Goal: Information Seeking & Learning: Learn about a topic

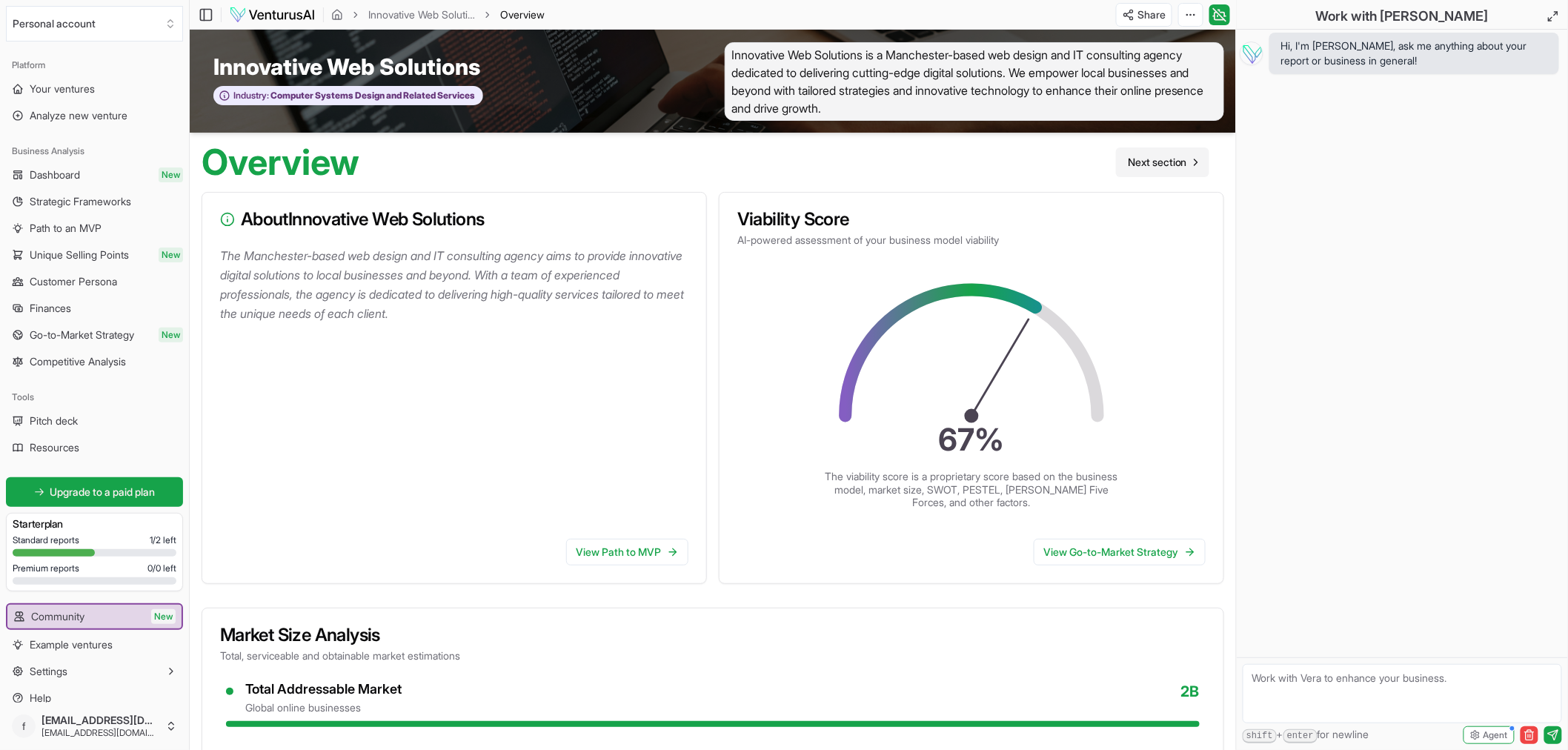
click at [1178, 161] on span "Next section" at bounding box center [1157, 162] width 59 height 15
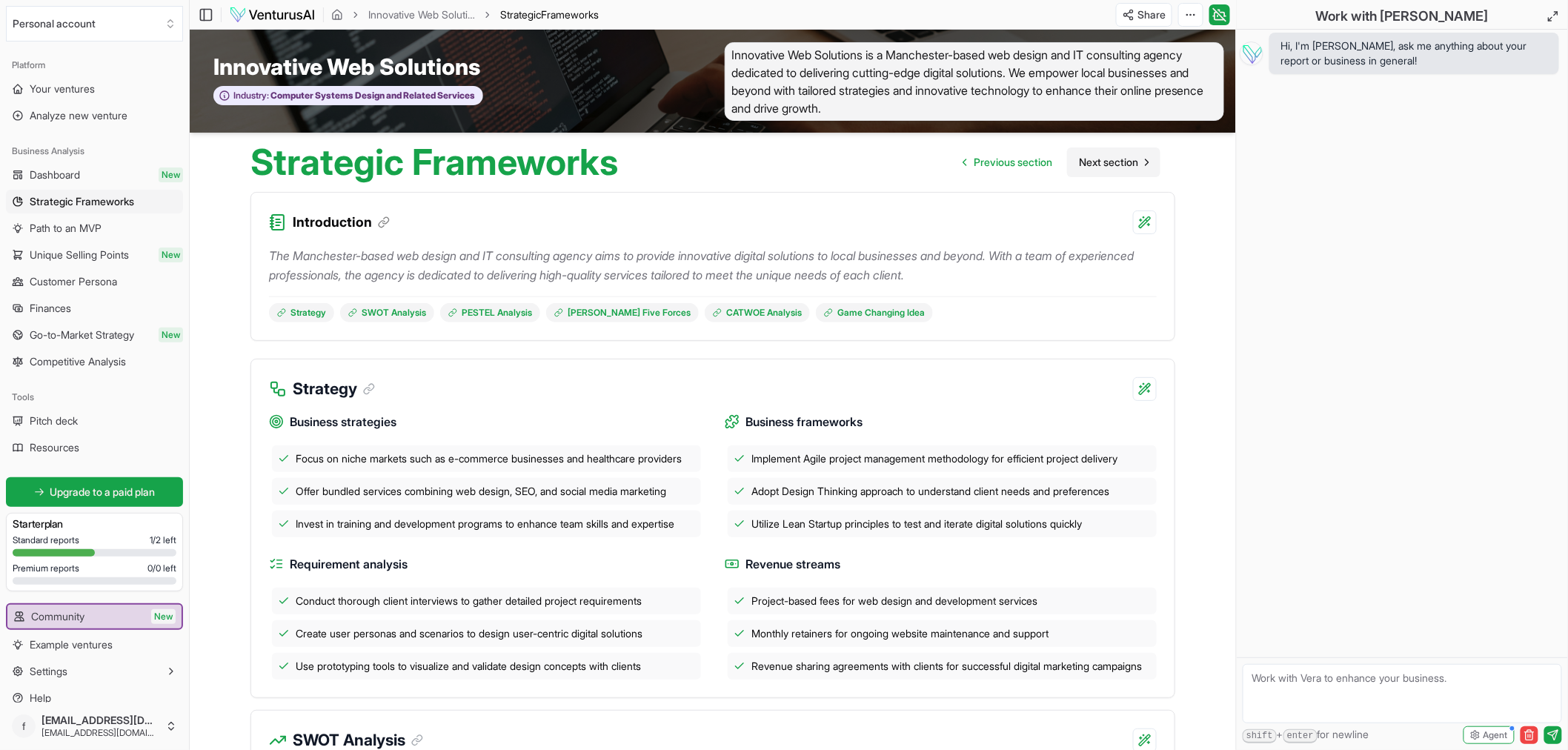
click at [1084, 165] on span "Next section" at bounding box center [1108, 162] width 59 height 15
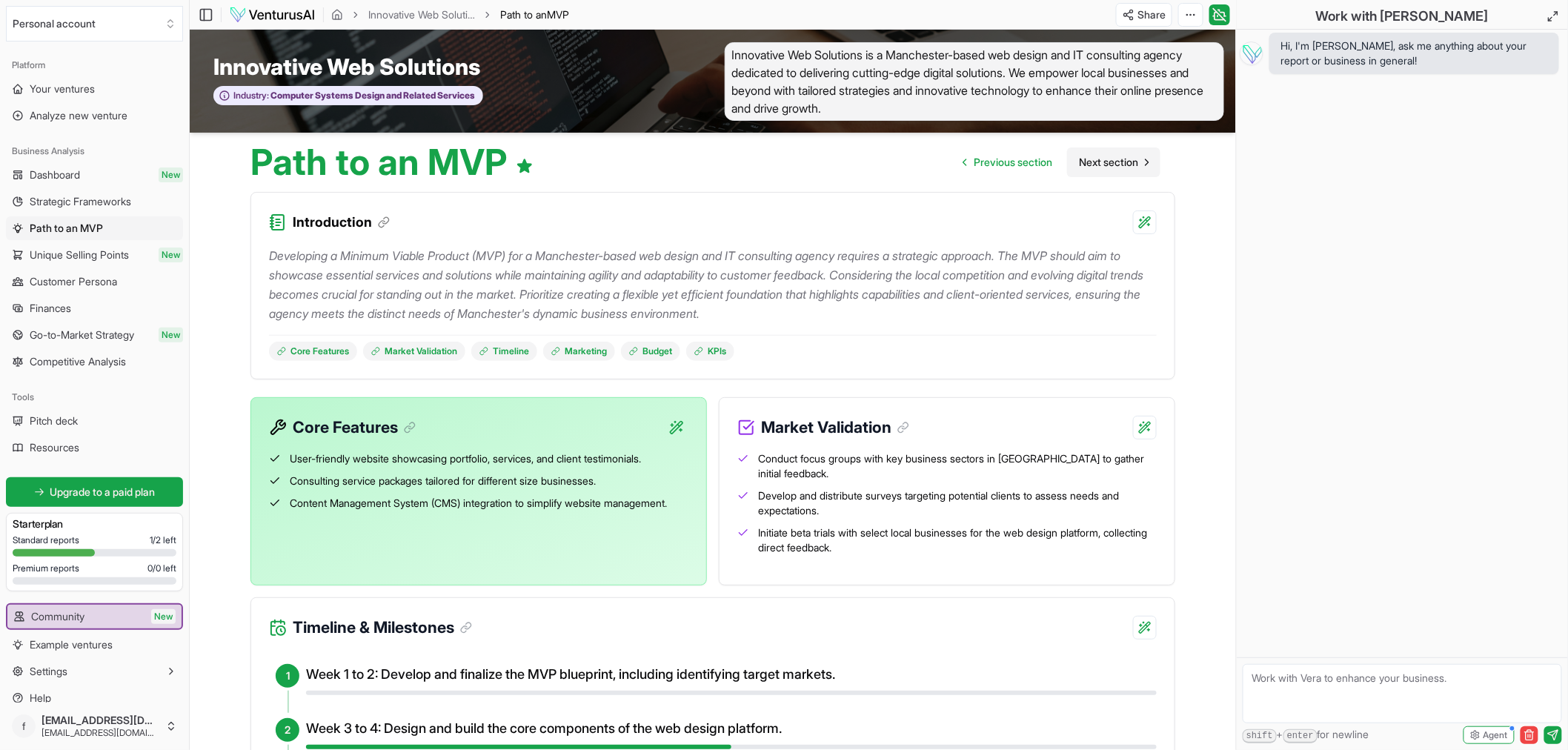
click at [1115, 160] on span "Next section" at bounding box center [1108, 162] width 59 height 15
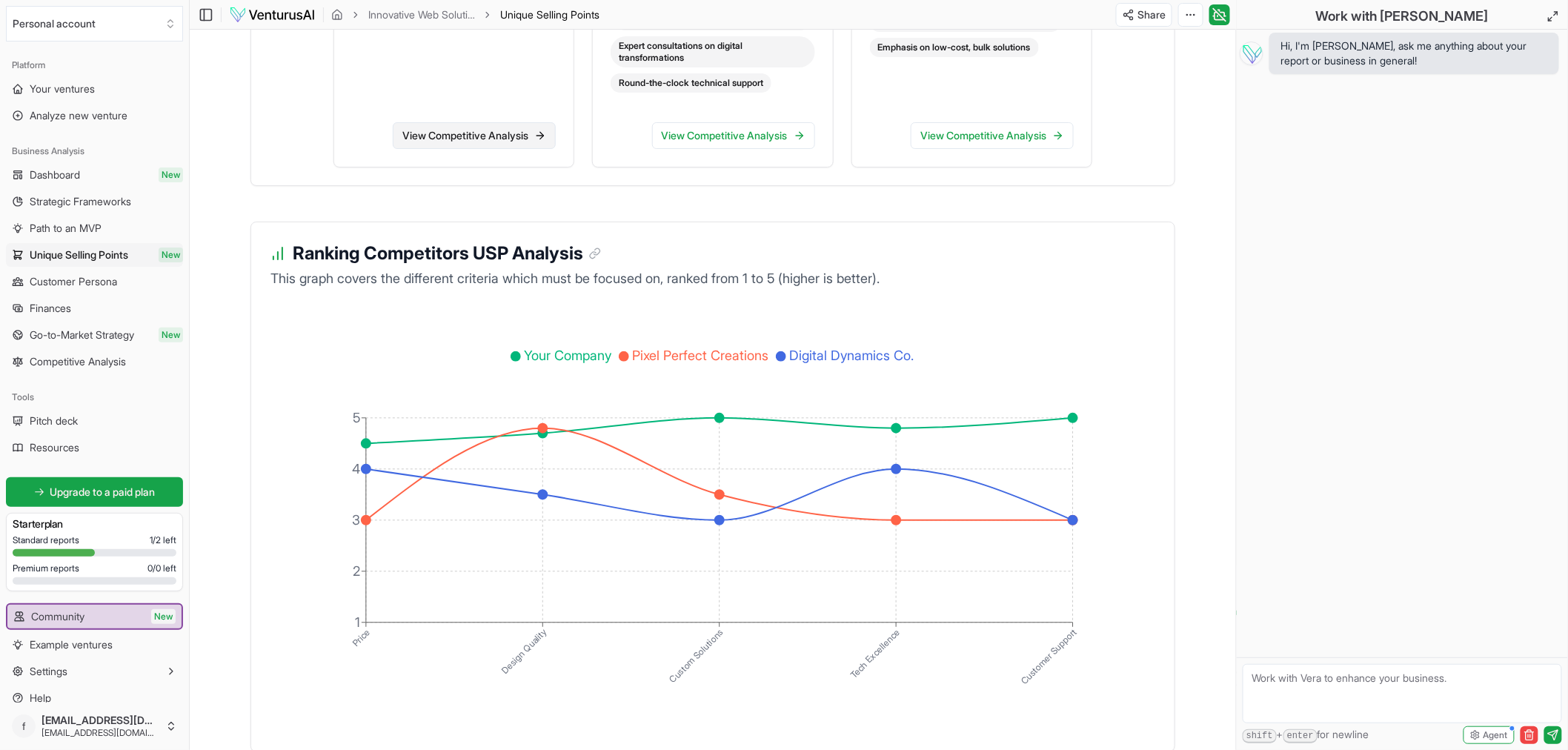
scroll to position [2443, 0]
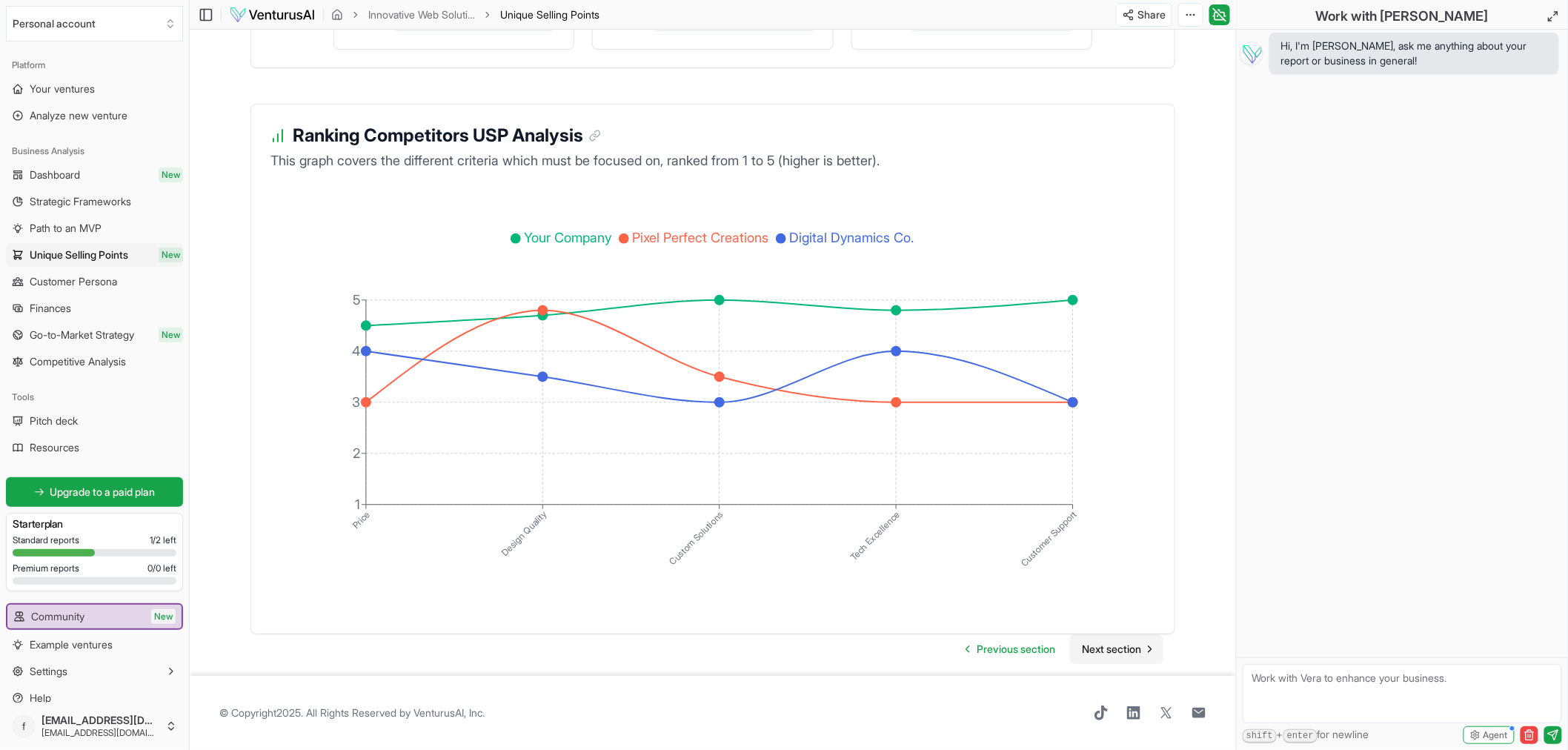
click at [1103, 645] on span "Next section" at bounding box center [1111, 649] width 59 height 15
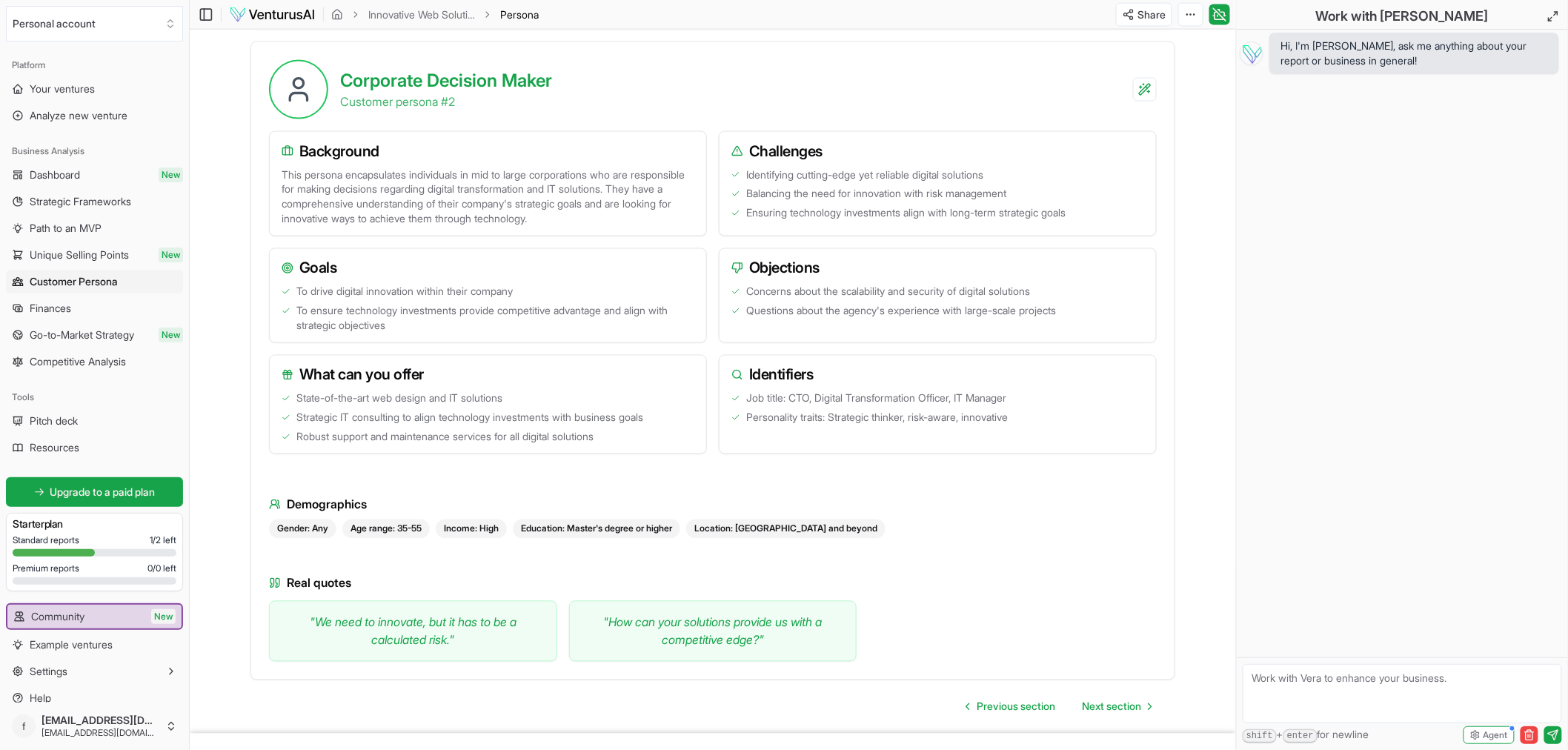
scroll to position [1047, 0]
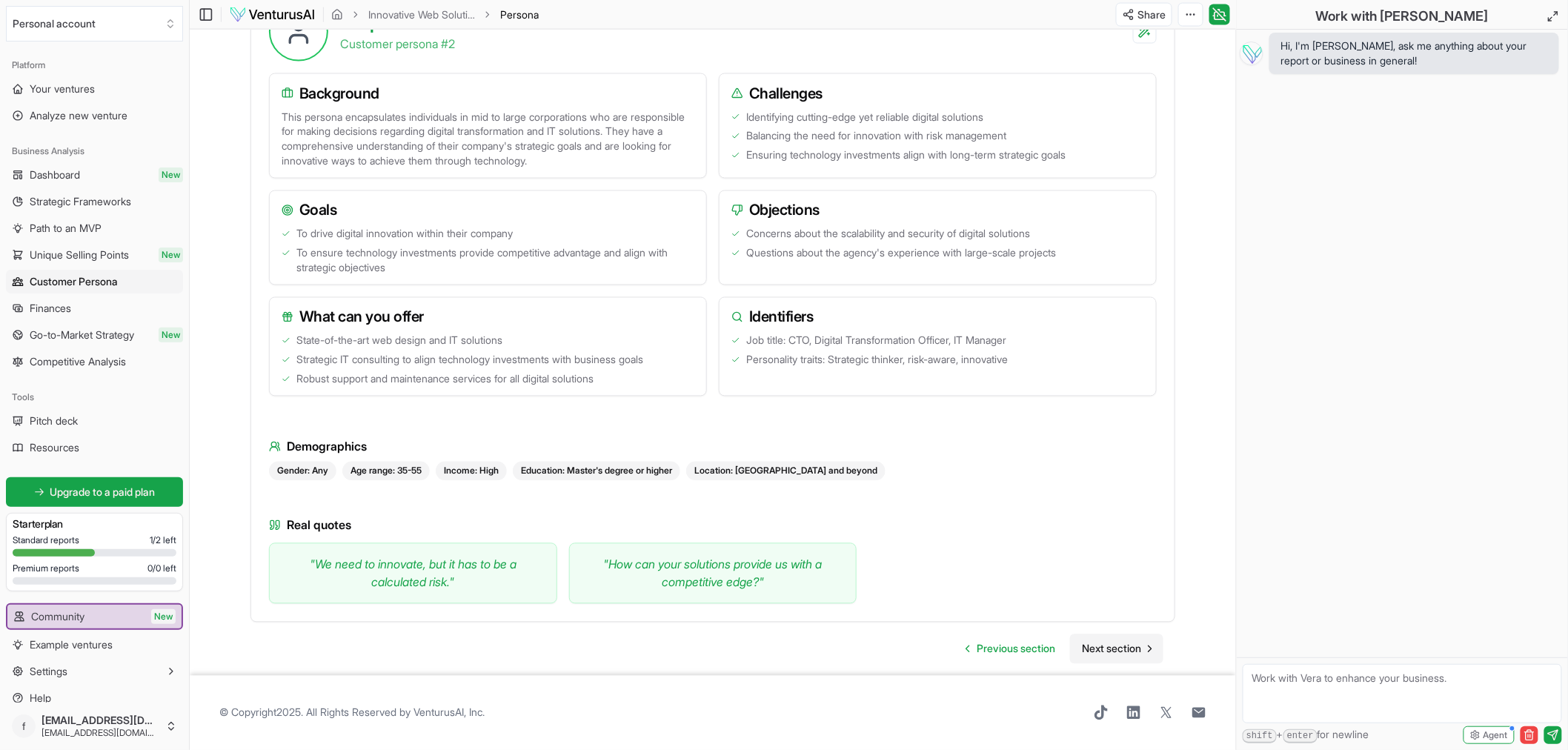
click at [1096, 647] on span "Next section" at bounding box center [1111, 649] width 59 height 15
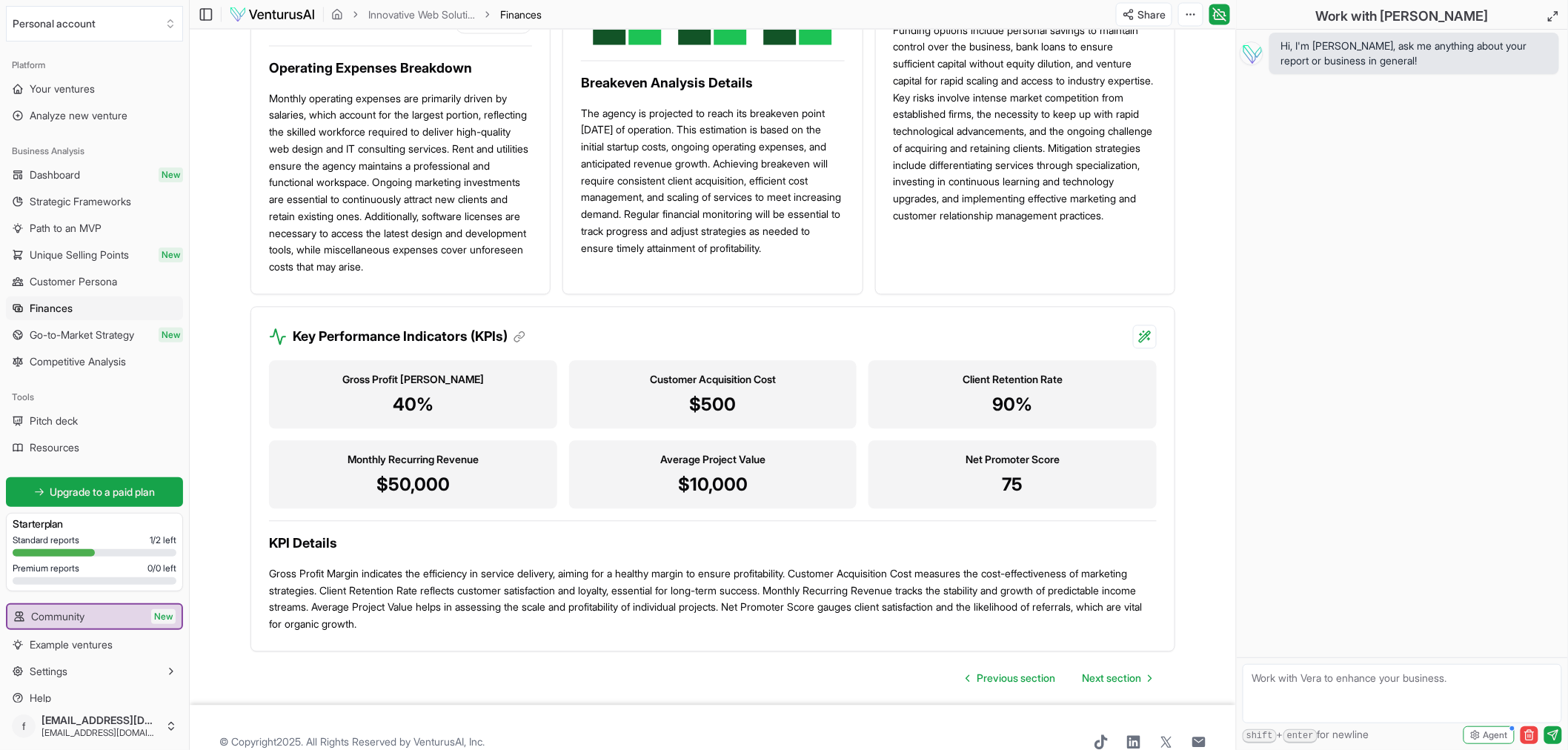
scroll to position [1219, 0]
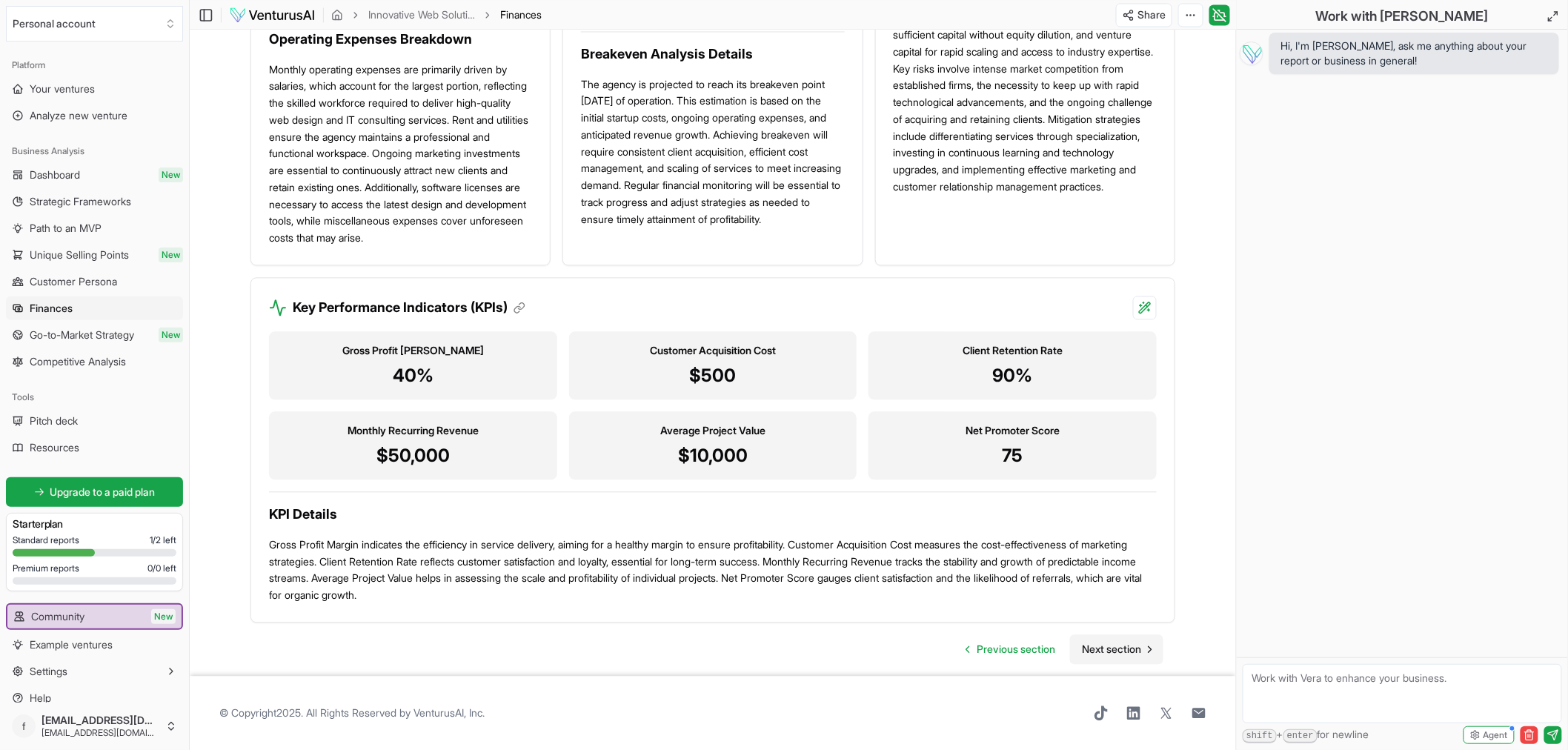
click at [1099, 655] on span "Next section" at bounding box center [1111, 649] width 59 height 15
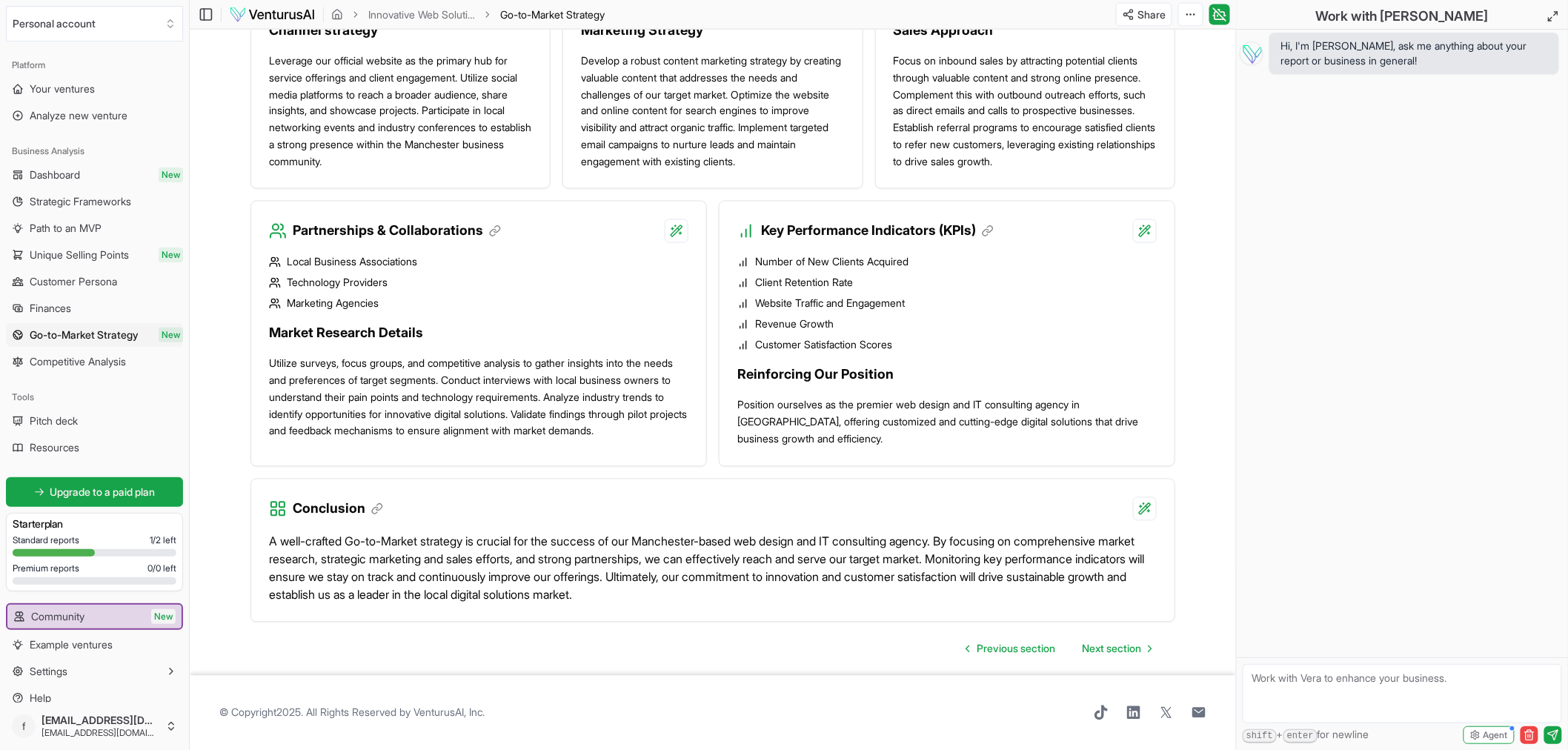
scroll to position [1094, 0]
click at [1107, 647] on span "Next section" at bounding box center [1111, 649] width 59 height 15
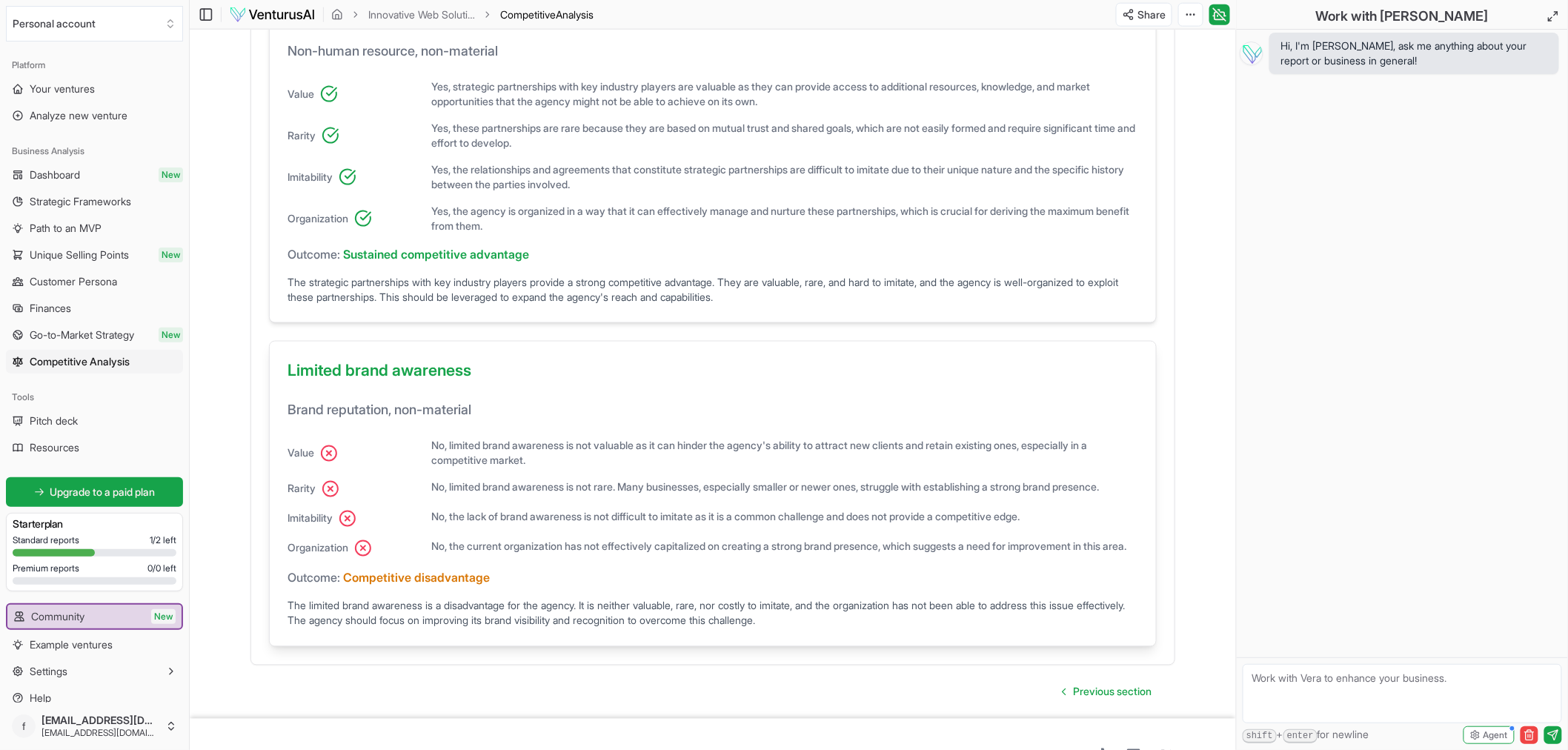
scroll to position [894, 0]
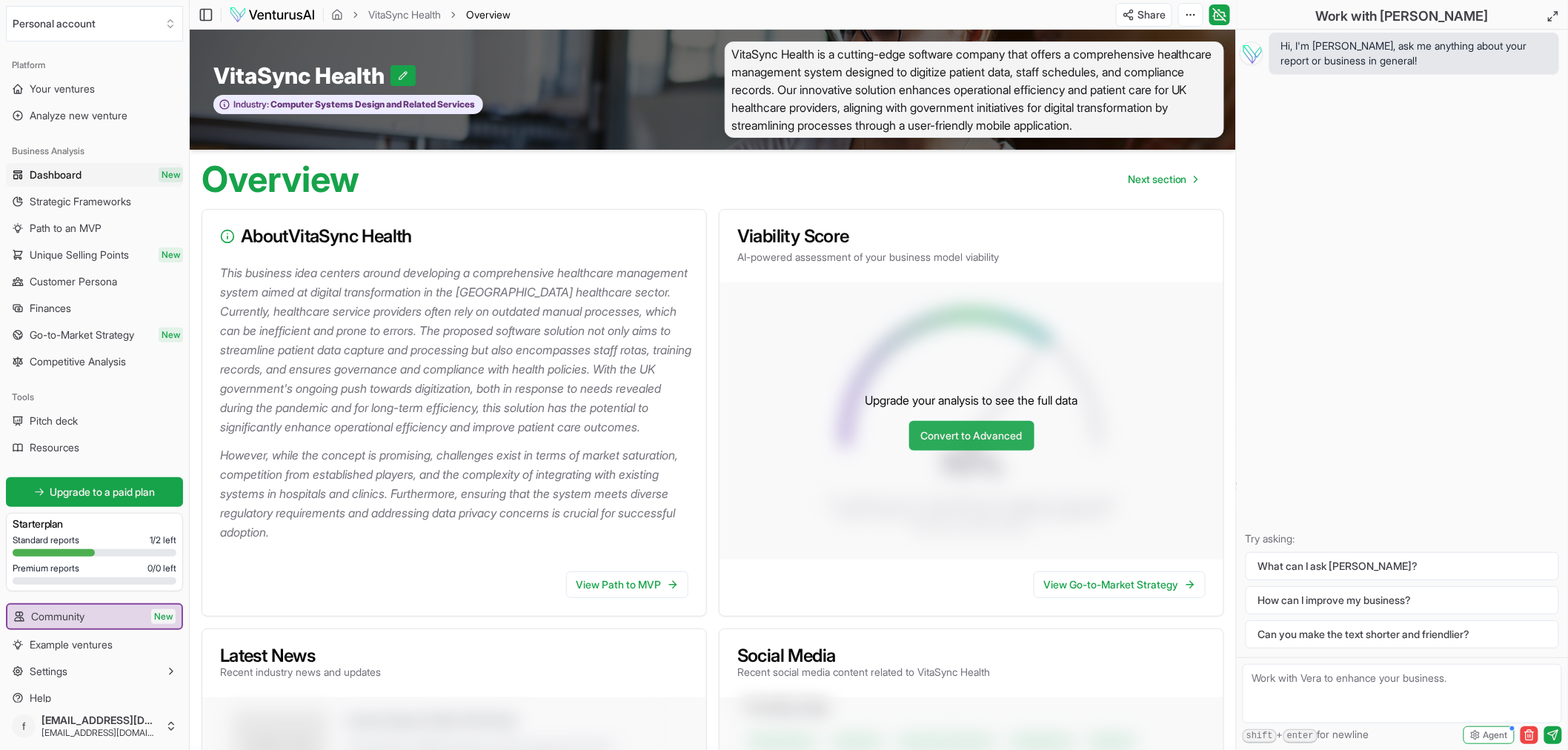
click at [1005, 442] on link "Convert to Advanced" at bounding box center [972, 436] width 125 height 30
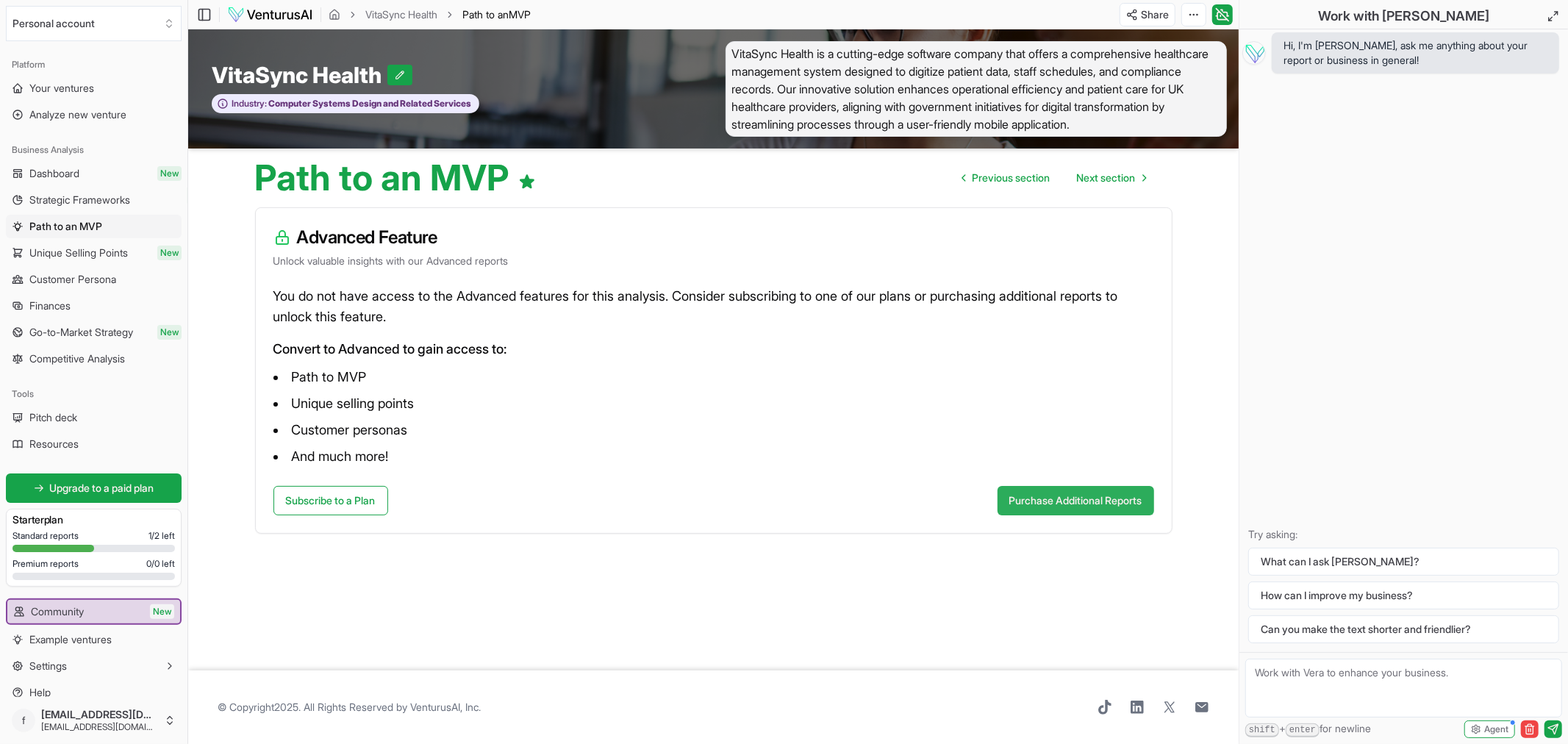
click at [1074, 505] on button "Purchase Additional Reports" at bounding box center [1076, 501] width 156 height 30
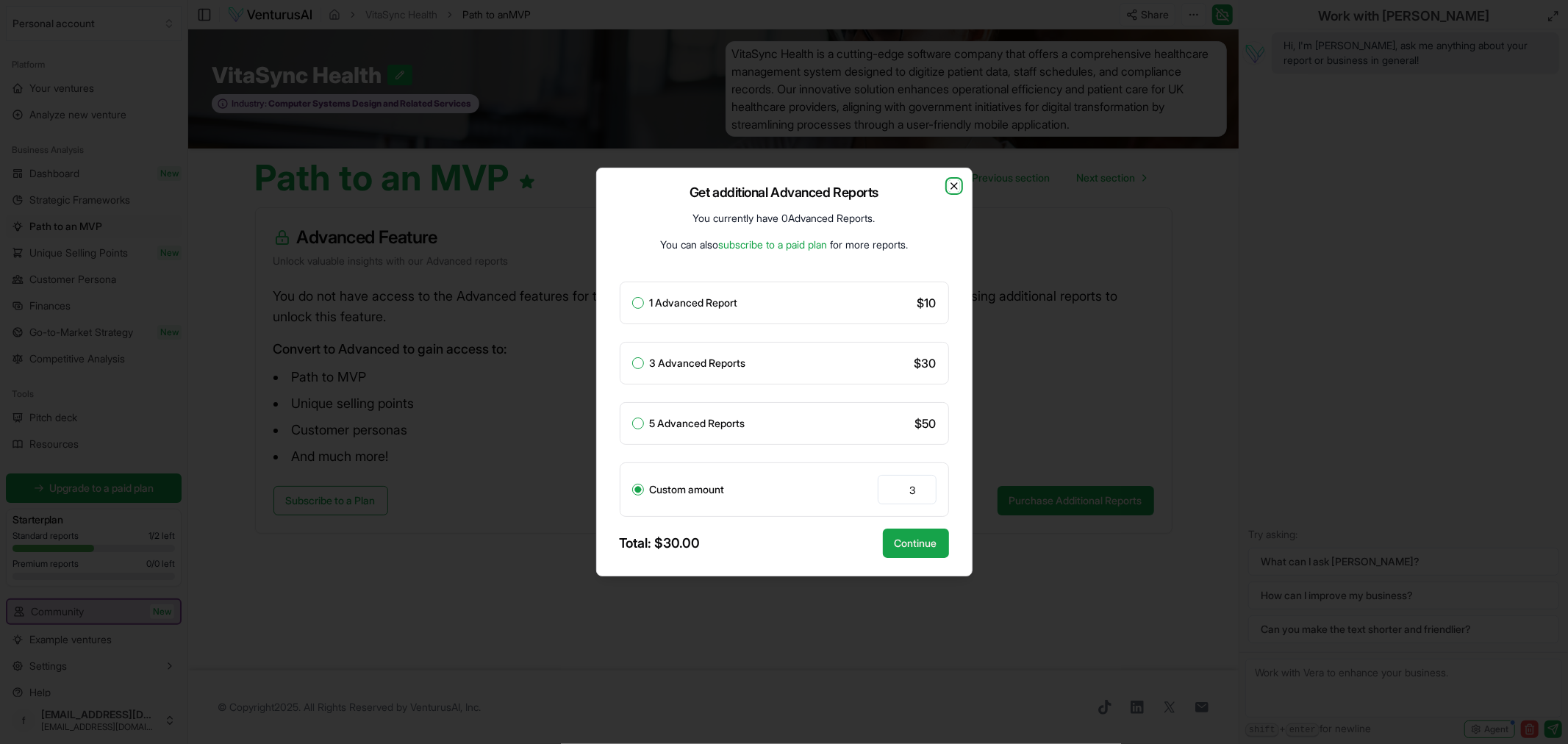
click at [951, 182] on icon "button" at bounding box center [954, 185] width 12 height 12
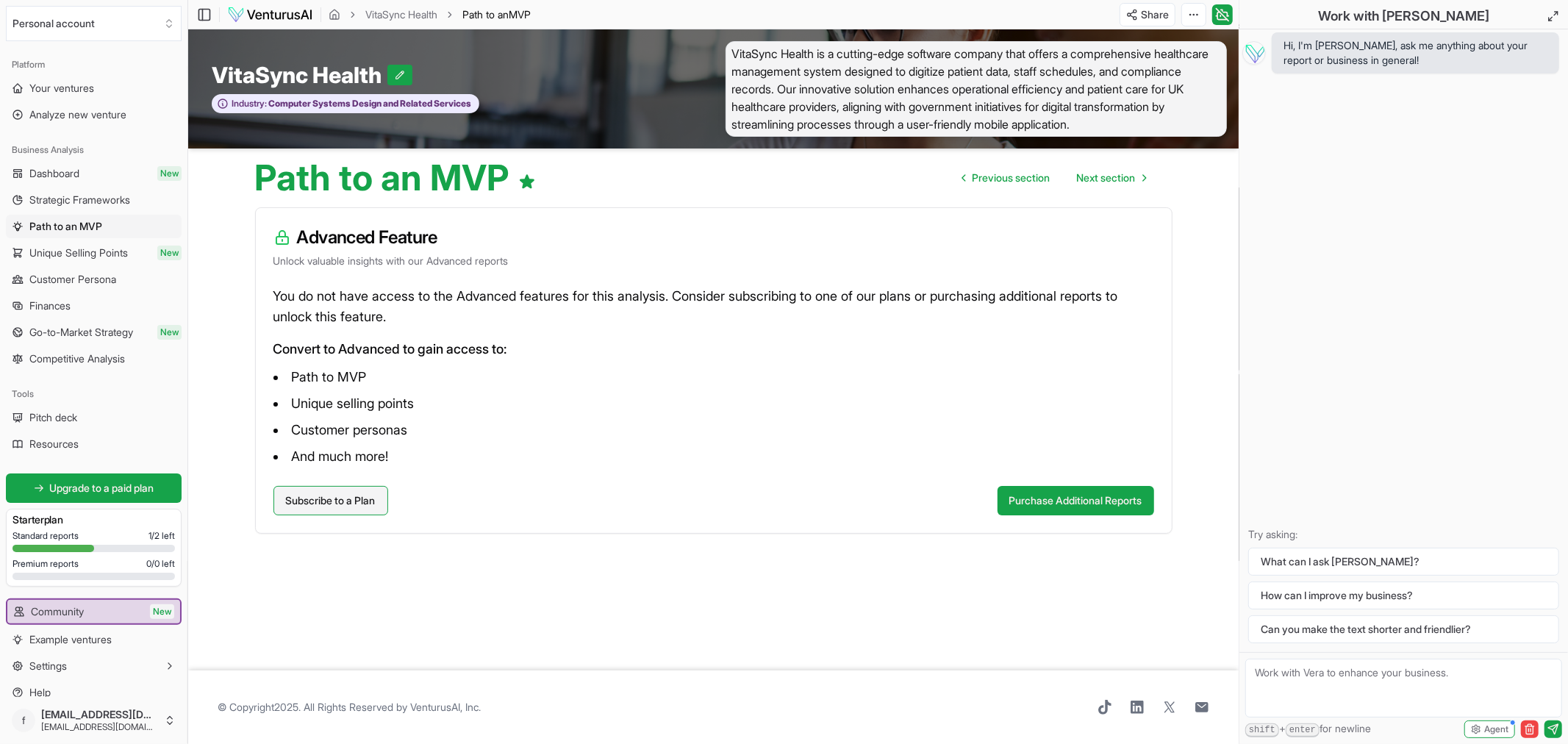
click at [334, 501] on link "Subscribe to a Plan" at bounding box center [330, 501] width 115 height 30
